Goal: Task Accomplishment & Management: Use online tool/utility

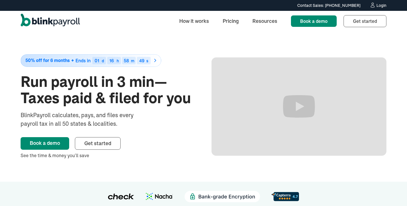
click at [380, 6] on div "Login" at bounding box center [382, 5] width 10 height 4
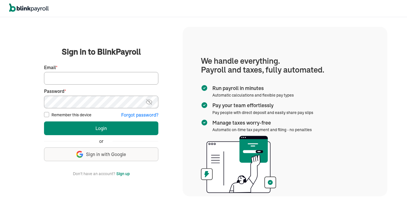
type input "motivated@goalmentalwellness.com"
click at [47, 116] on input "Remember this device" at bounding box center [46, 114] width 5 height 5
checkbox input "true"
click at [152, 100] on img at bounding box center [149, 102] width 7 height 7
click at [42, 101] on main "Sign in to BlinkPayroll Sign in 30-day free trial Sign up now, get 20% off for …" at bounding box center [101, 111] width 149 height 131
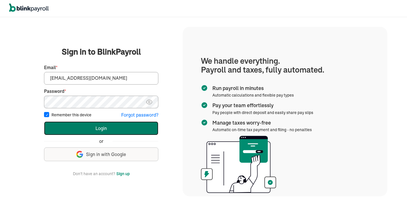
click at [77, 125] on button "Login" at bounding box center [101, 129] width 114 height 14
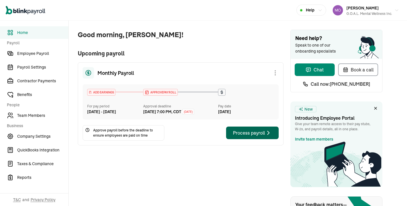
click at [253, 136] on div "Process payroll" at bounding box center [252, 133] width 39 height 7
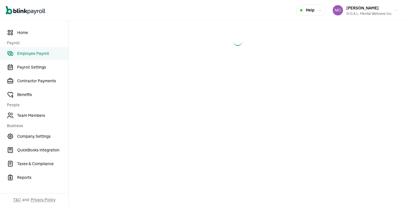
select select "direct_deposit"
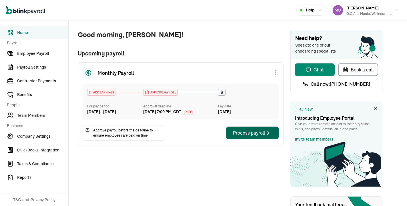
click at [253, 136] on div "Process payroll" at bounding box center [252, 133] width 39 height 7
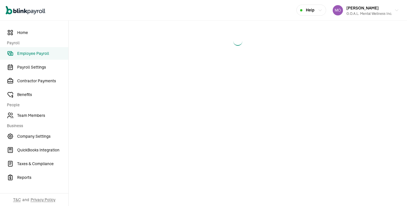
select select "direct_deposit"
